Goal: Navigation & Orientation: Find specific page/section

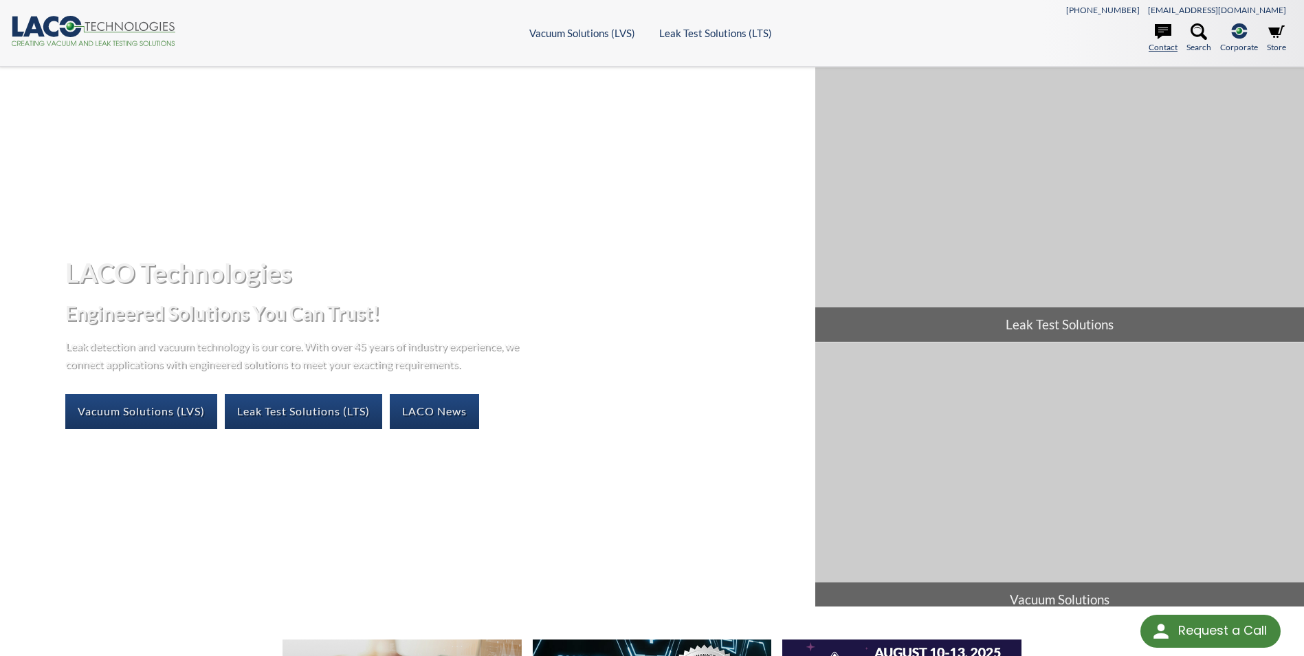
click at [1167, 27] on icon at bounding box center [1162, 31] width 16 height 15
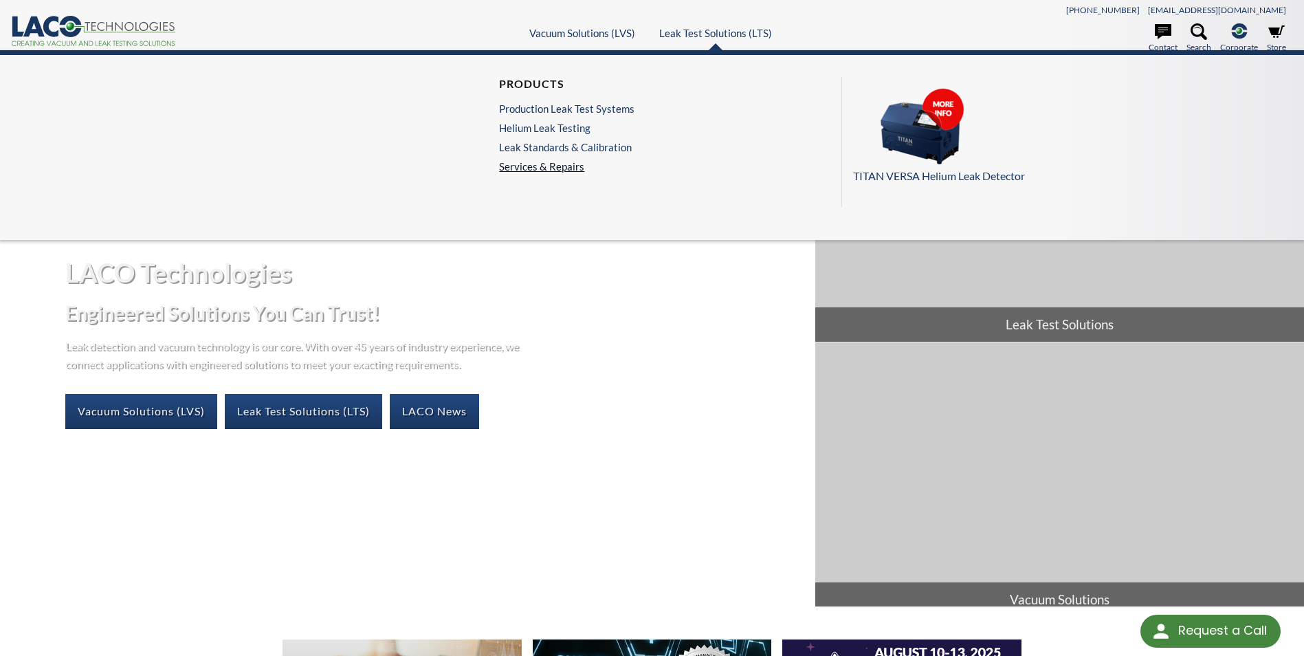
click at [550, 169] on link "Services & Repairs" at bounding box center [570, 166] width 142 height 12
